Goal: Navigation & Orientation: Find specific page/section

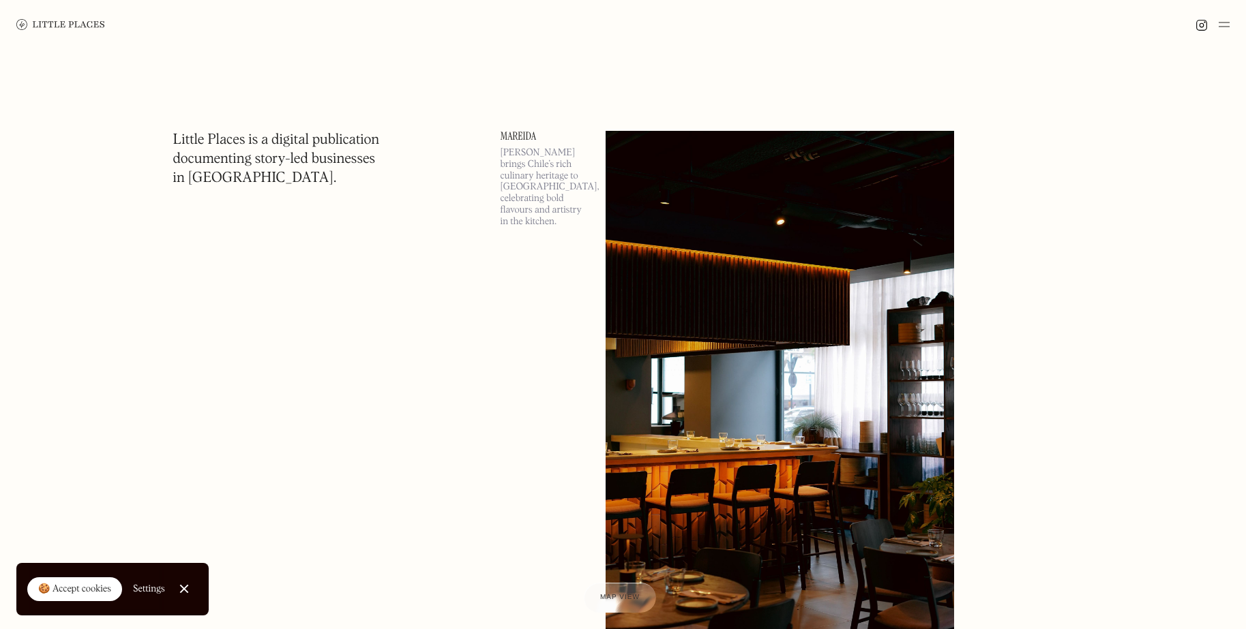
click at [511, 132] on link "Mareida" at bounding box center [544, 136] width 89 height 11
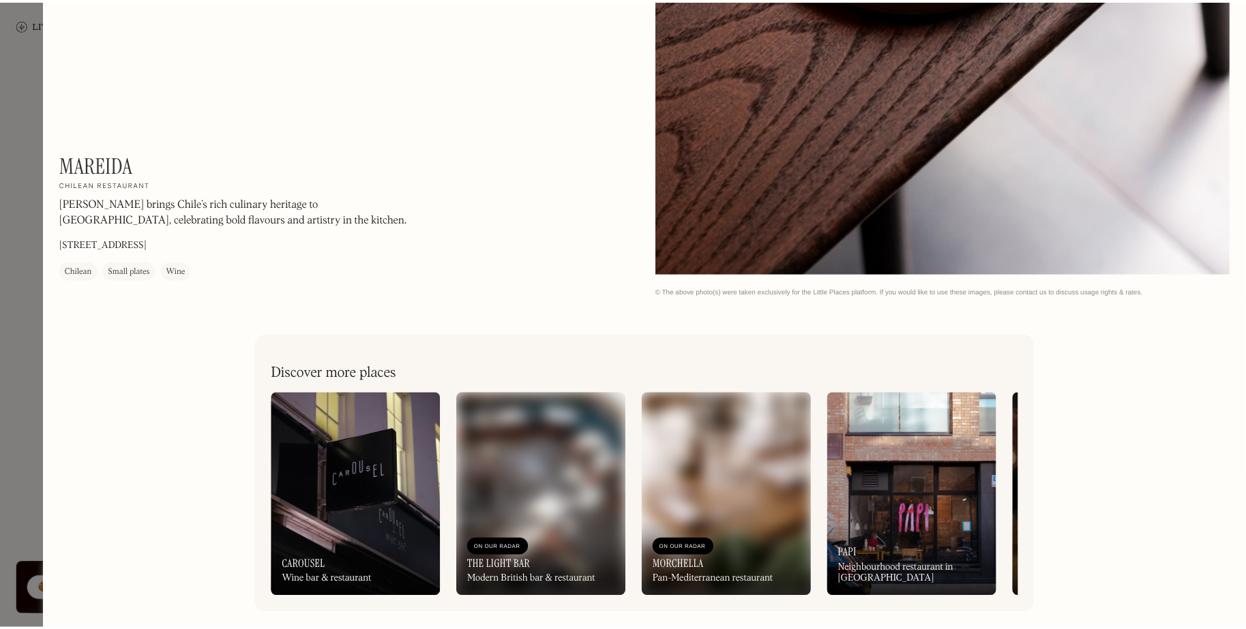
scroll to position [2670, 0]
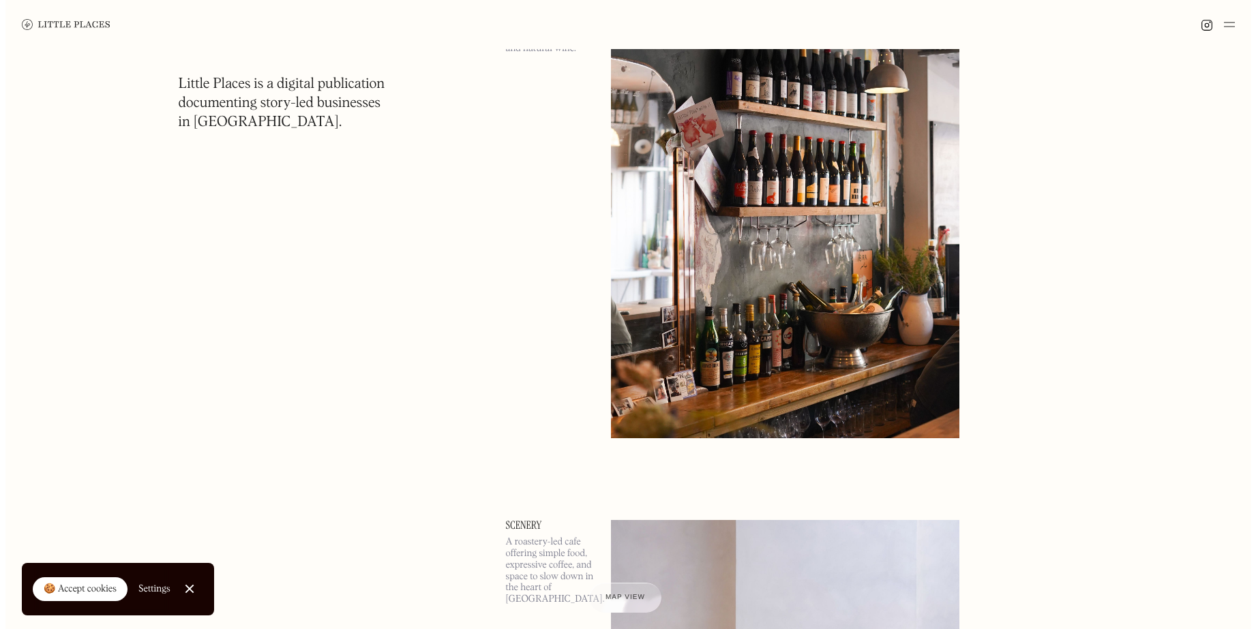
scroll to position [1184, 0]
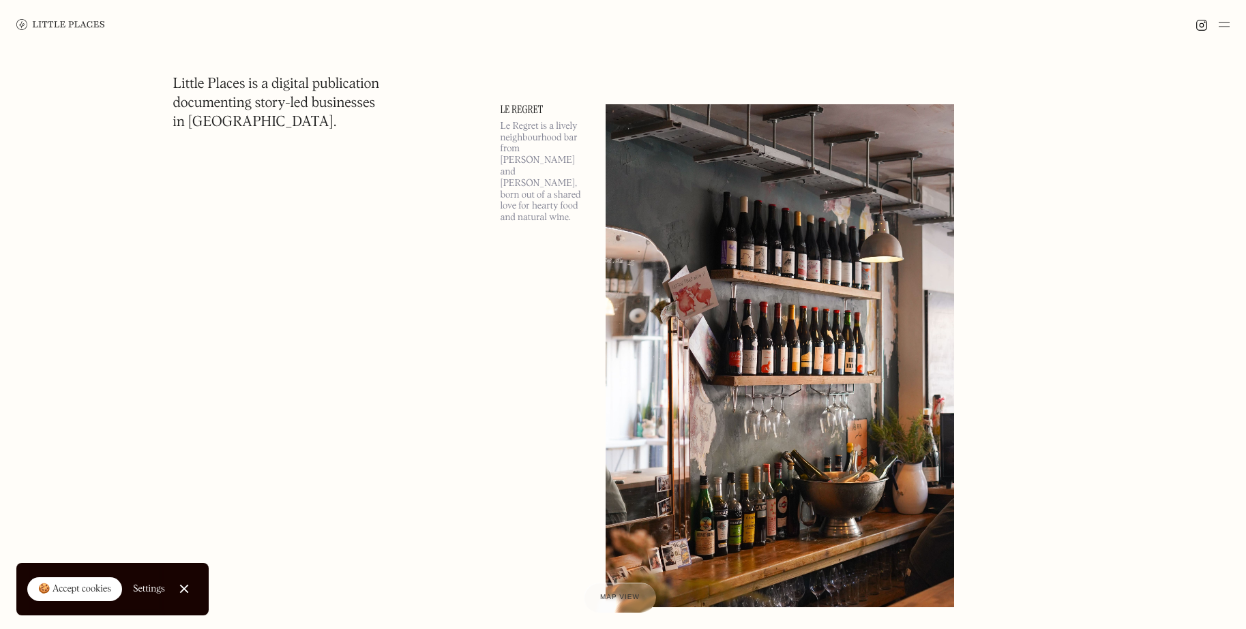
drag, startPoint x: 248, startPoint y: 306, endPoint x: 252, endPoint y: 234, distance: 72.3
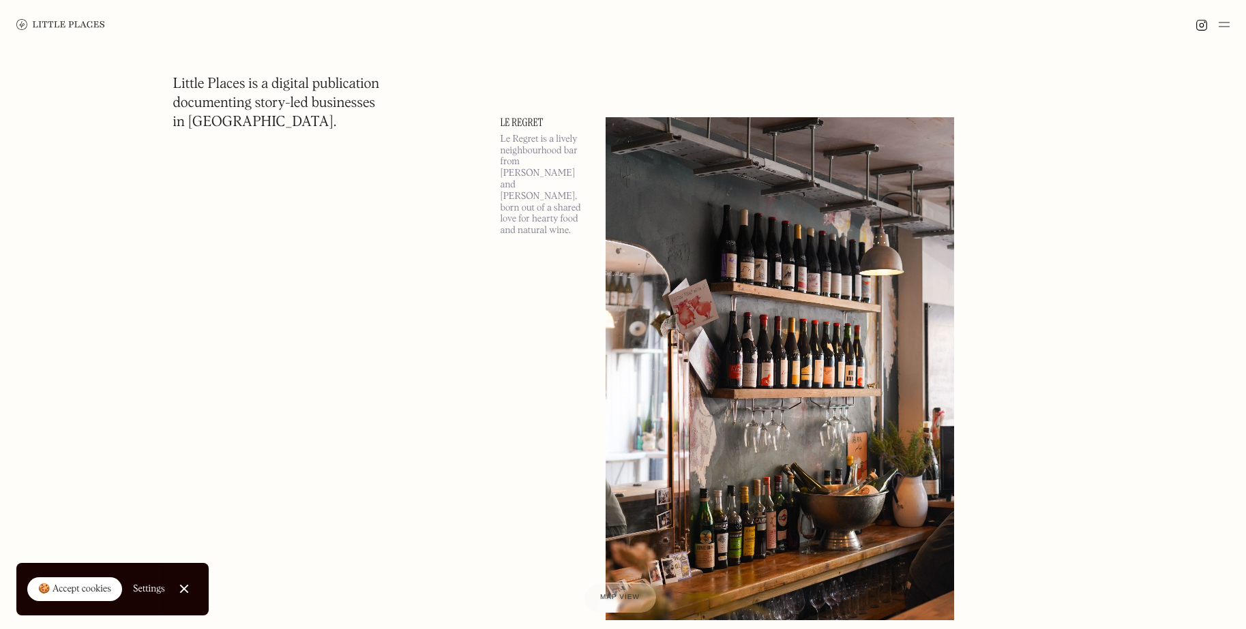
click at [522, 117] on link "Le Regret" at bounding box center [544, 122] width 89 height 11
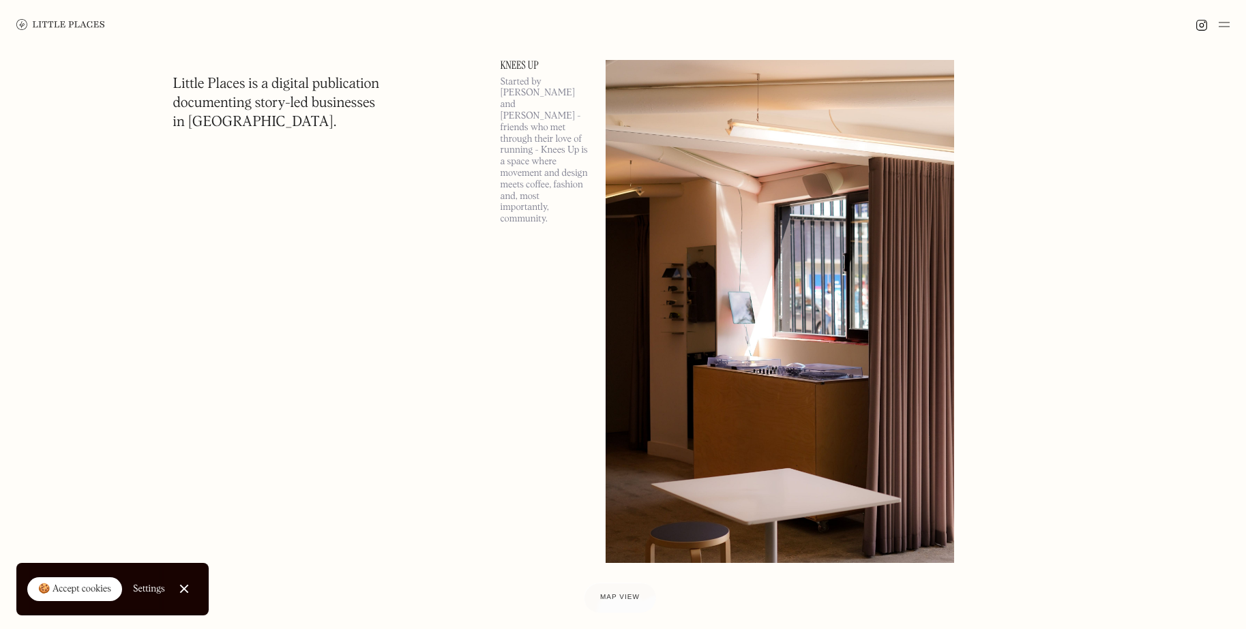
scroll to position [2411, 0]
click at [511, 64] on link "Knees Up" at bounding box center [544, 66] width 89 height 11
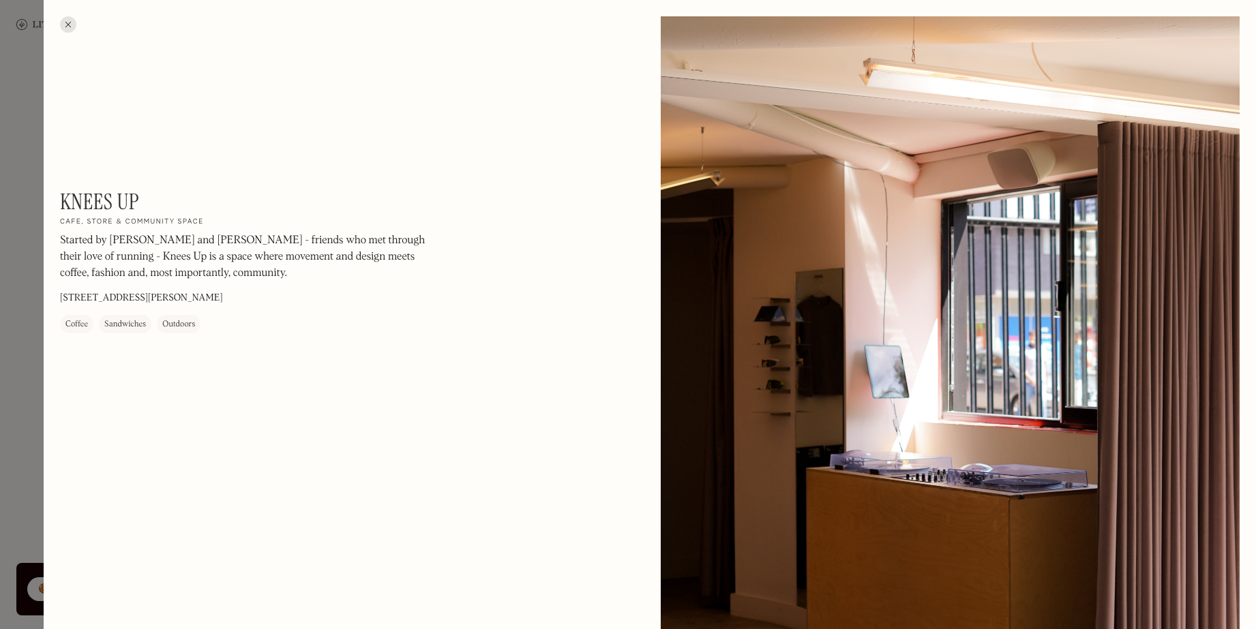
click at [74, 20] on div at bounding box center [68, 24] width 16 height 16
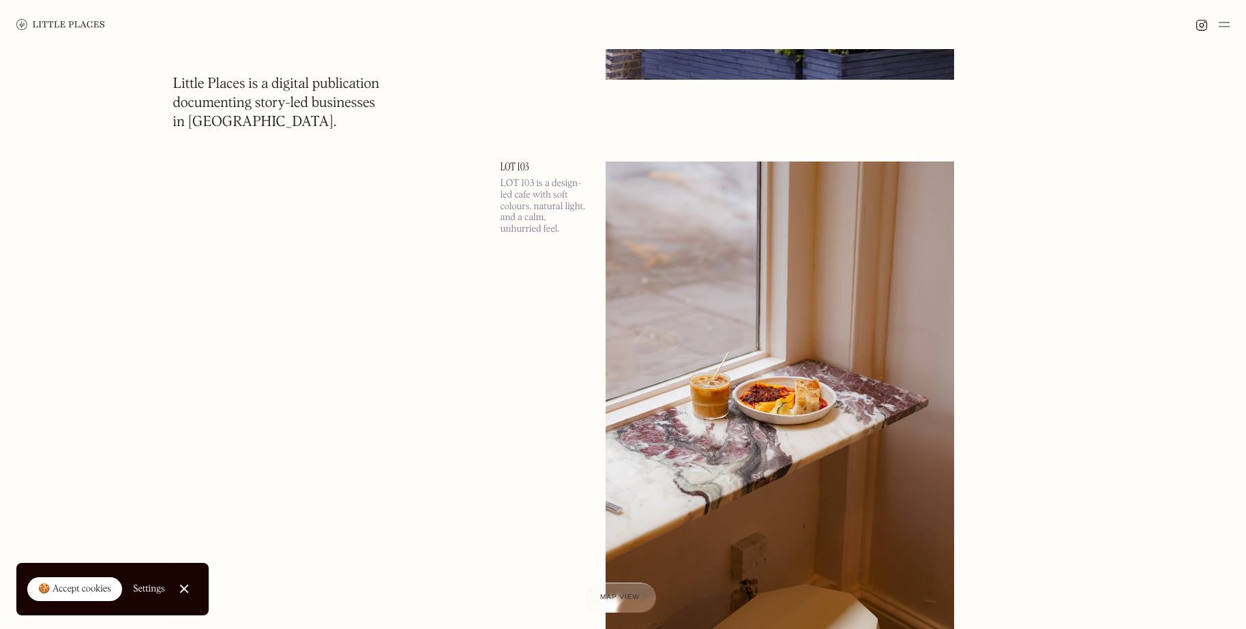
scroll to position [5888, 0]
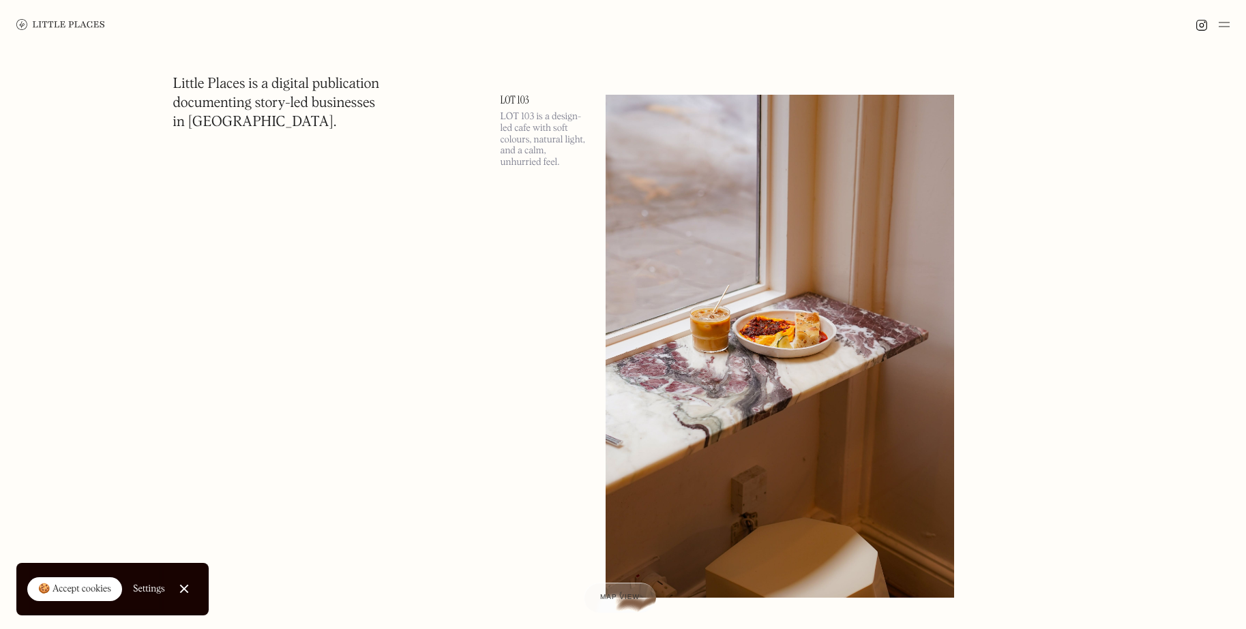
click at [509, 95] on link "LOT 103" at bounding box center [544, 100] width 89 height 11
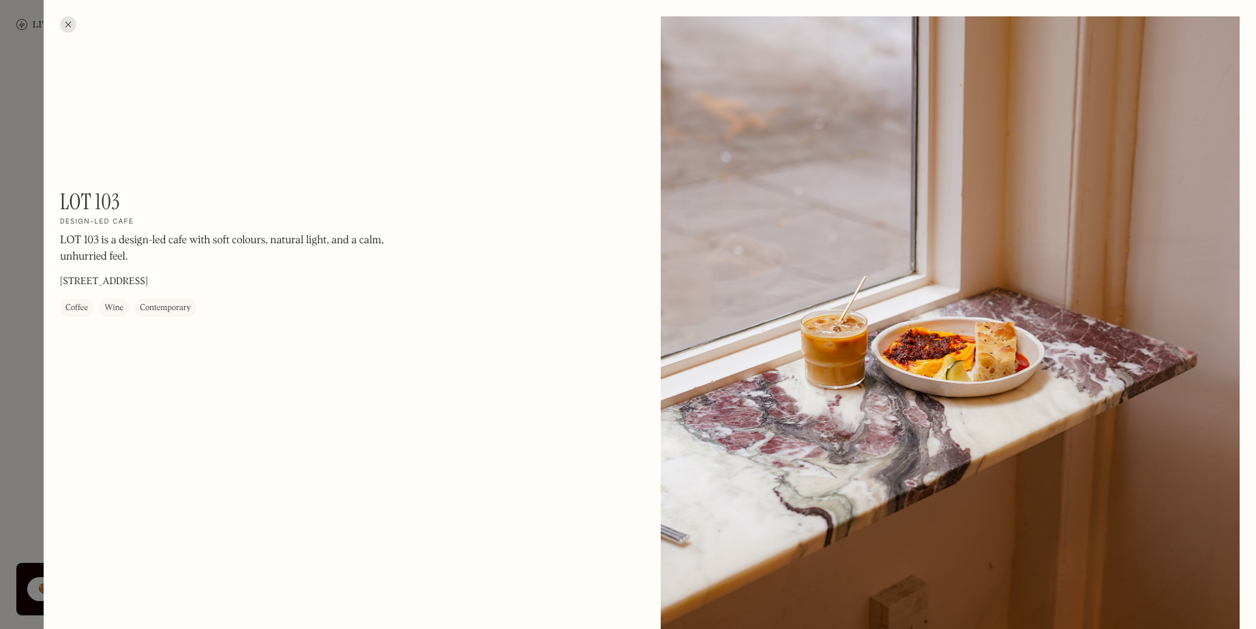
click at [65, 27] on div at bounding box center [68, 24] width 16 height 16
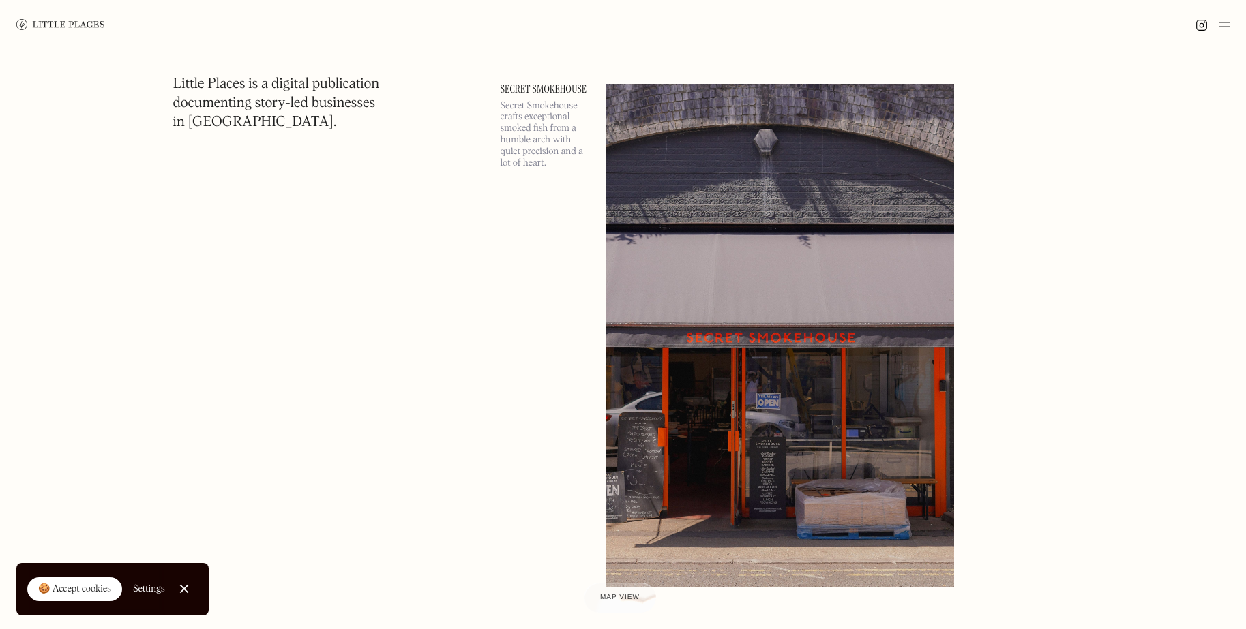
scroll to position [7047, 0]
